Goal: Task Accomplishment & Management: Manage account settings

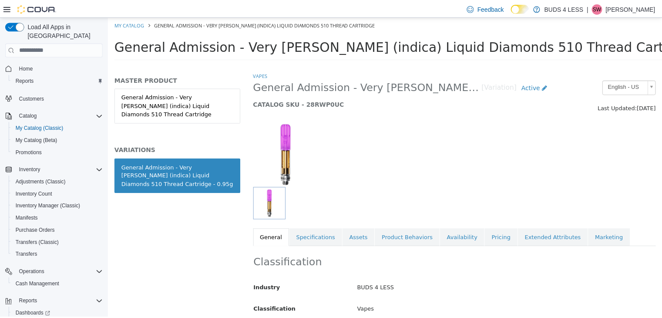
scroll to position [44, 0]
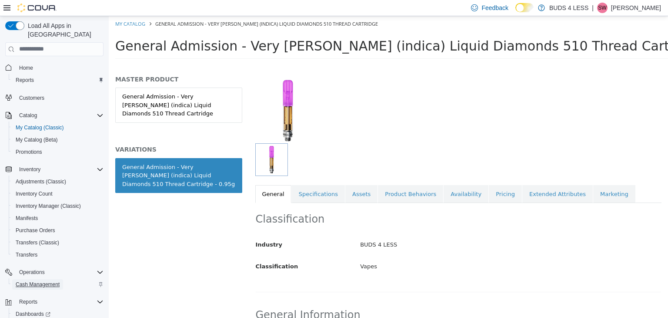
click at [48, 281] on span "Cash Management" at bounding box center [38, 284] width 44 height 7
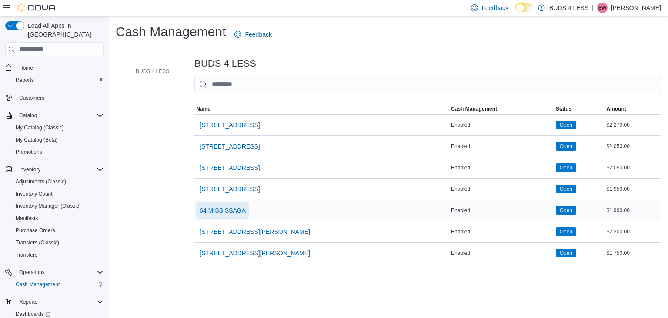
click at [236, 210] on span "64 MISSISSAGA" at bounding box center [223, 210] width 46 height 9
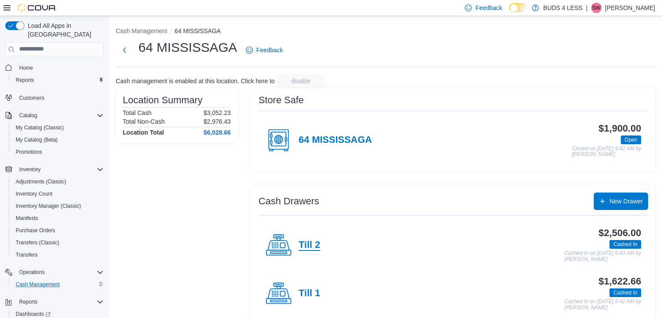
click at [306, 248] on h4 "Till 2" at bounding box center [309, 244] width 22 height 11
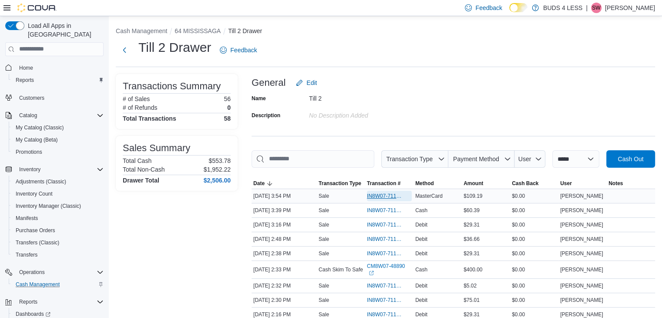
click at [389, 193] on span "IN8W07-711416" at bounding box center [385, 195] width 36 height 7
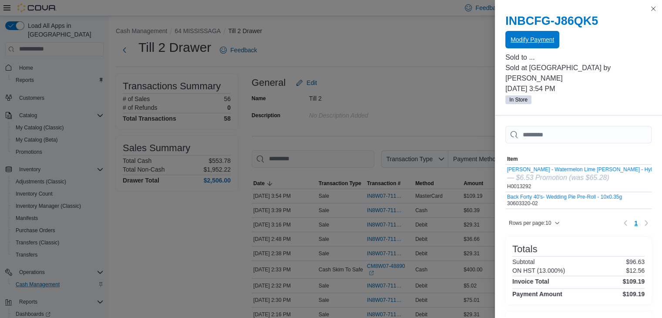
click at [539, 41] on span "Modify Payment" at bounding box center [532, 39] width 44 height 9
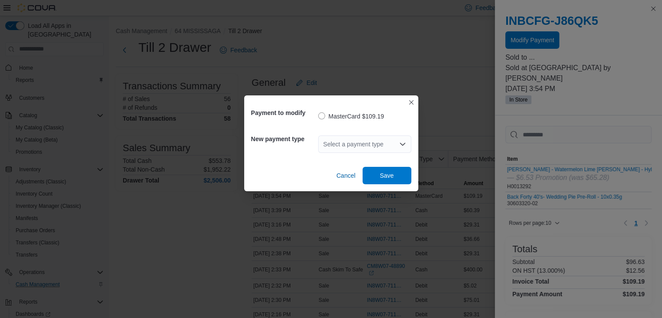
click at [354, 141] on div "Select a payment type" at bounding box center [364, 143] width 93 height 17
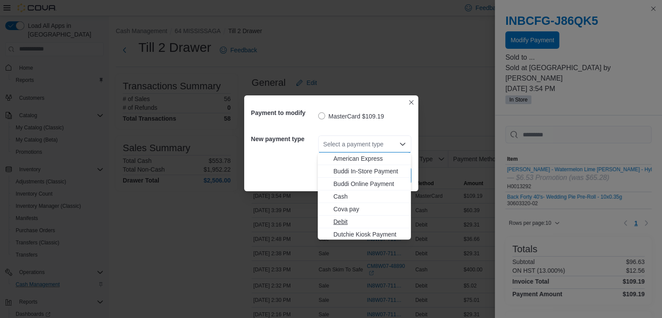
click at [344, 219] on span "Debit" at bounding box center [369, 221] width 72 height 9
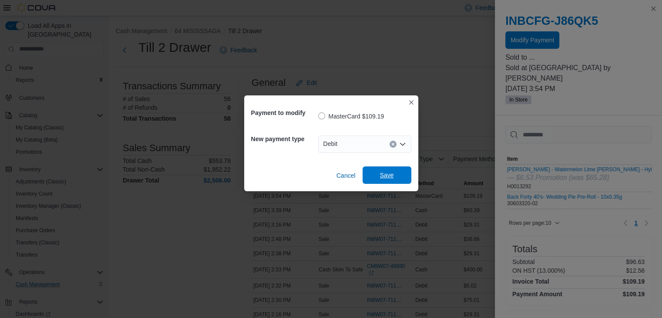
click at [392, 174] on span "Save" at bounding box center [387, 175] width 14 height 9
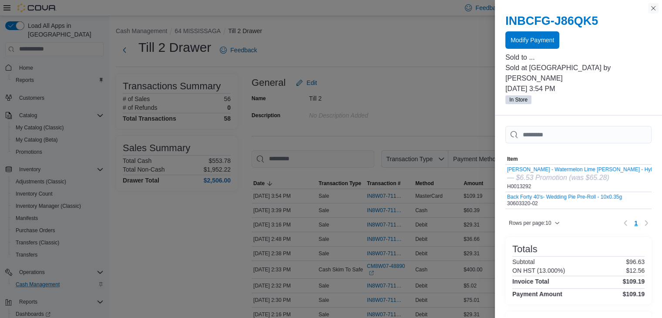
click at [653, 7] on button "Close this dialog" at bounding box center [653, 8] width 10 height 10
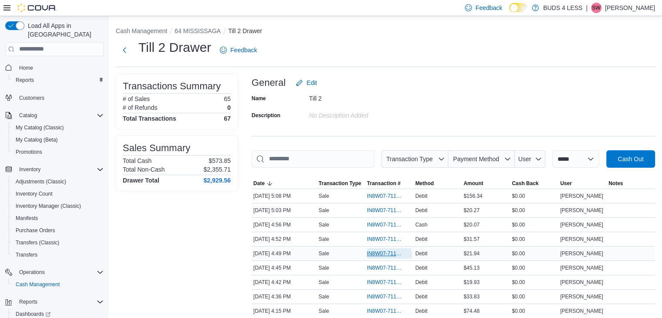
click at [393, 251] on span "IN8W07-711509" at bounding box center [385, 253] width 36 height 7
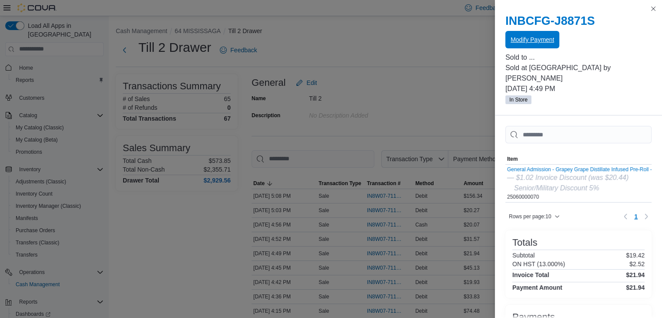
click at [528, 38] on span "Modify Payment" at bounding box center [532, 39] width 44 height 9
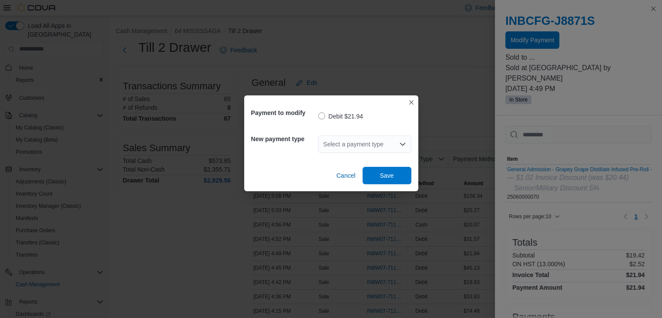
click at [373, 142] on div "Select a payment type" at bounding box center [364, 143] width 93 height 17
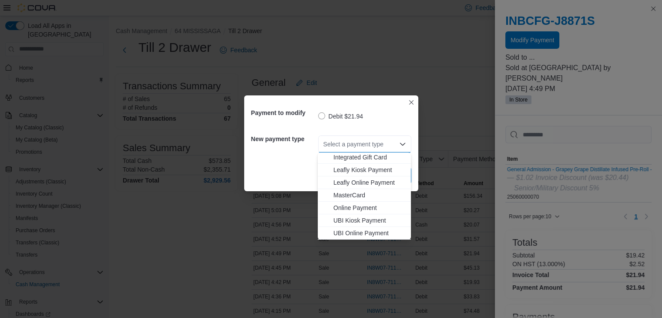
scroll to position [115, 0]
click at [356, 182] on span "MasterCard" at bounding box center [369, 182] width 72 height 9
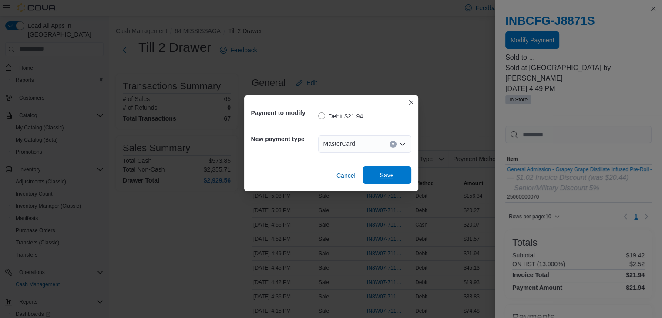
click at [384, 177] on span "Save" at bounding box center [387, 175] width 14 height 9
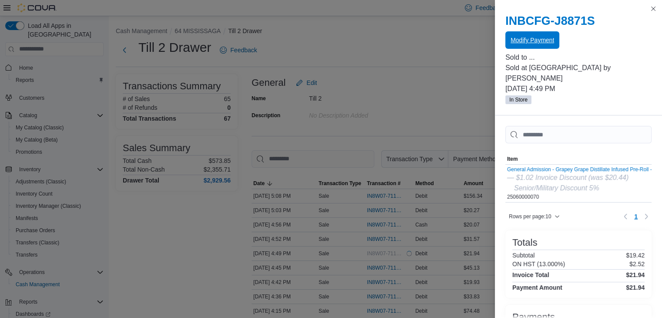
scroll to position [0, 0]
click at [654, 7] on button "Close this dialog" at bounding box center [653, 8] width 10 height 10
